Goal: Information Seeking & Learning: Learn about a topic

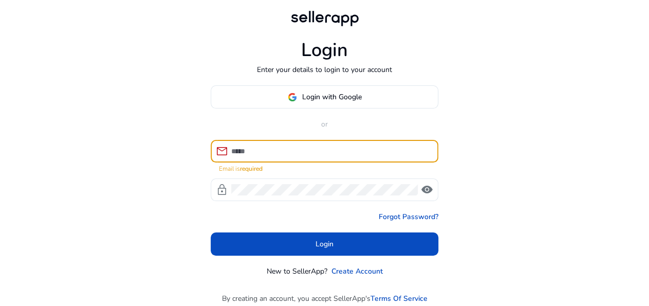
type input "**********"
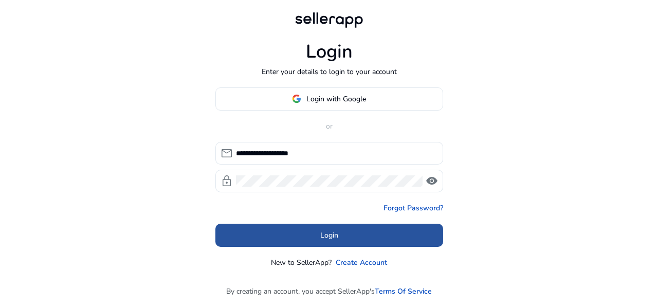
click at [340, 238] on span at bounding box center [329, 235] width 228 height 25
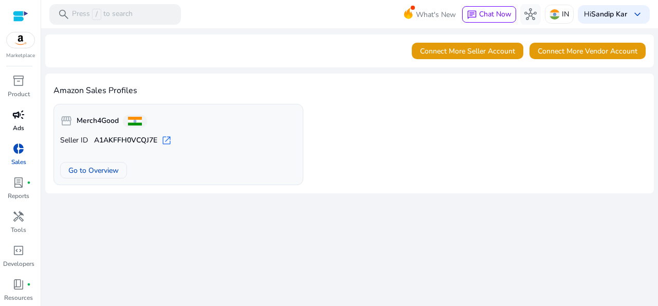
click at [17, 118] on span "campaign" at bounding box center [18, 114] width 12 height 12
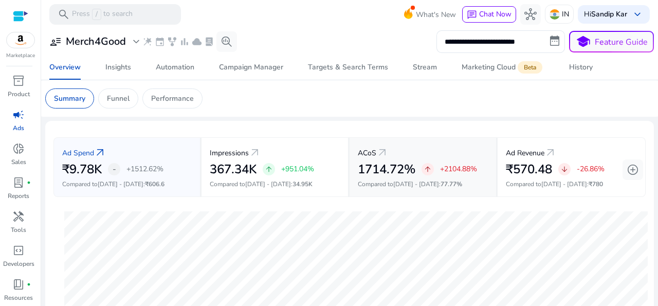
click at [370, 160] on div "ACoS arrow_outward" at bounding box center [423, 152] width 130 height 19
click at [18, 122] on div "campaign" at bounding box center [18, 114] width 29 height 16
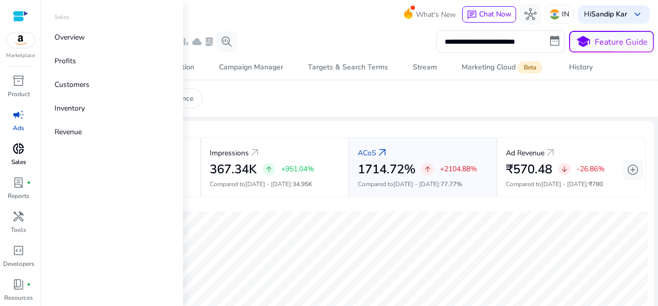
click at [19, 151] on span "donut_small" at bounding box center [18, 148] width 12 height 12
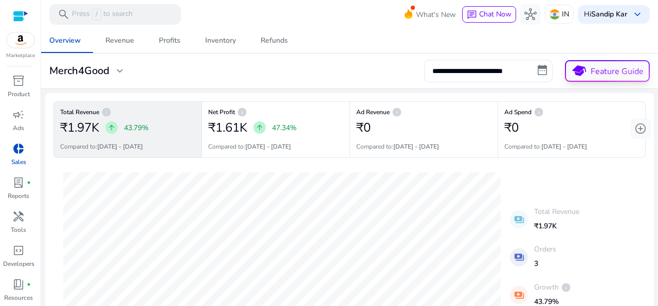
click at [594, 67] on p "Feature Guide" at bounding box center [617, 71] width 53 height 12
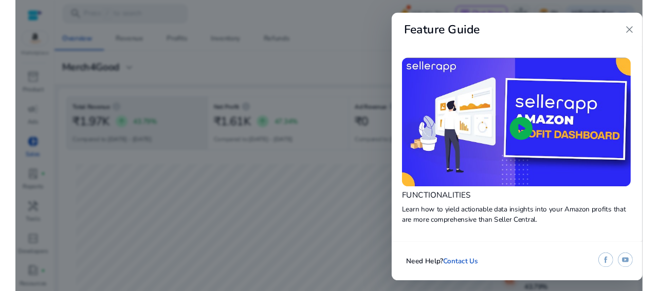
scroll to position [0, 317]
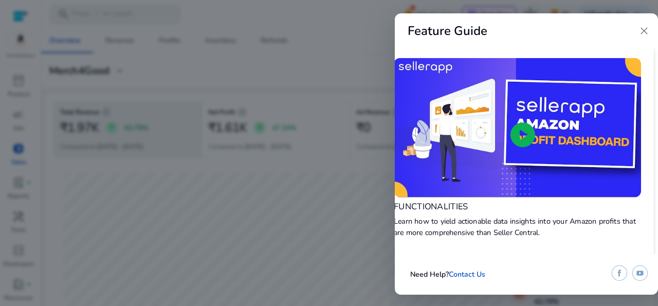
click at [516, 141] on span "play_circle" at bounding box center [523, 135] width 30 height 30
